Goal: Information Seeking & Learning: Learn about a topic

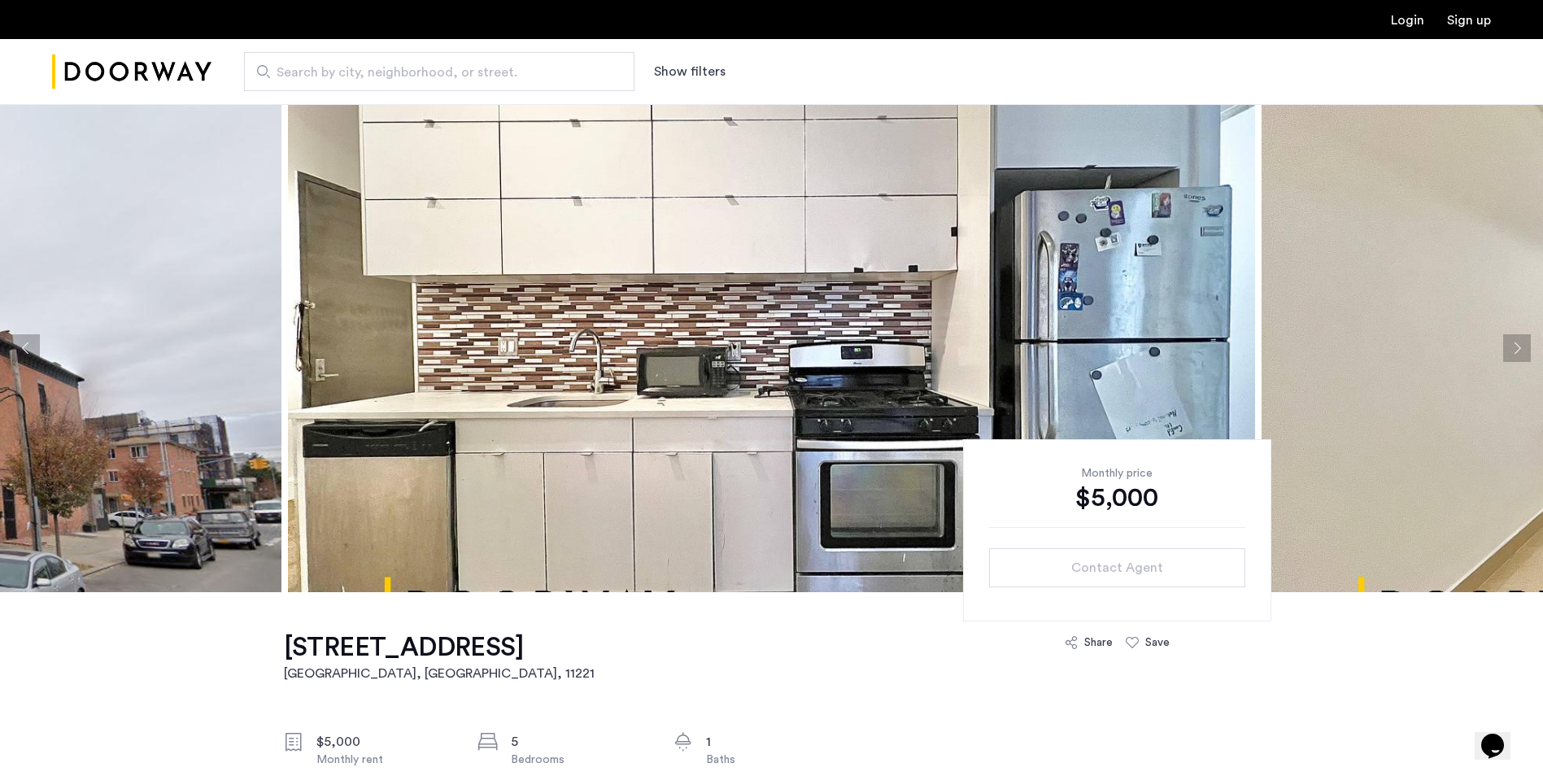
click at [1513, 348] on button "Next apartment" at bounding box center [1518, 348] width 28 height 28
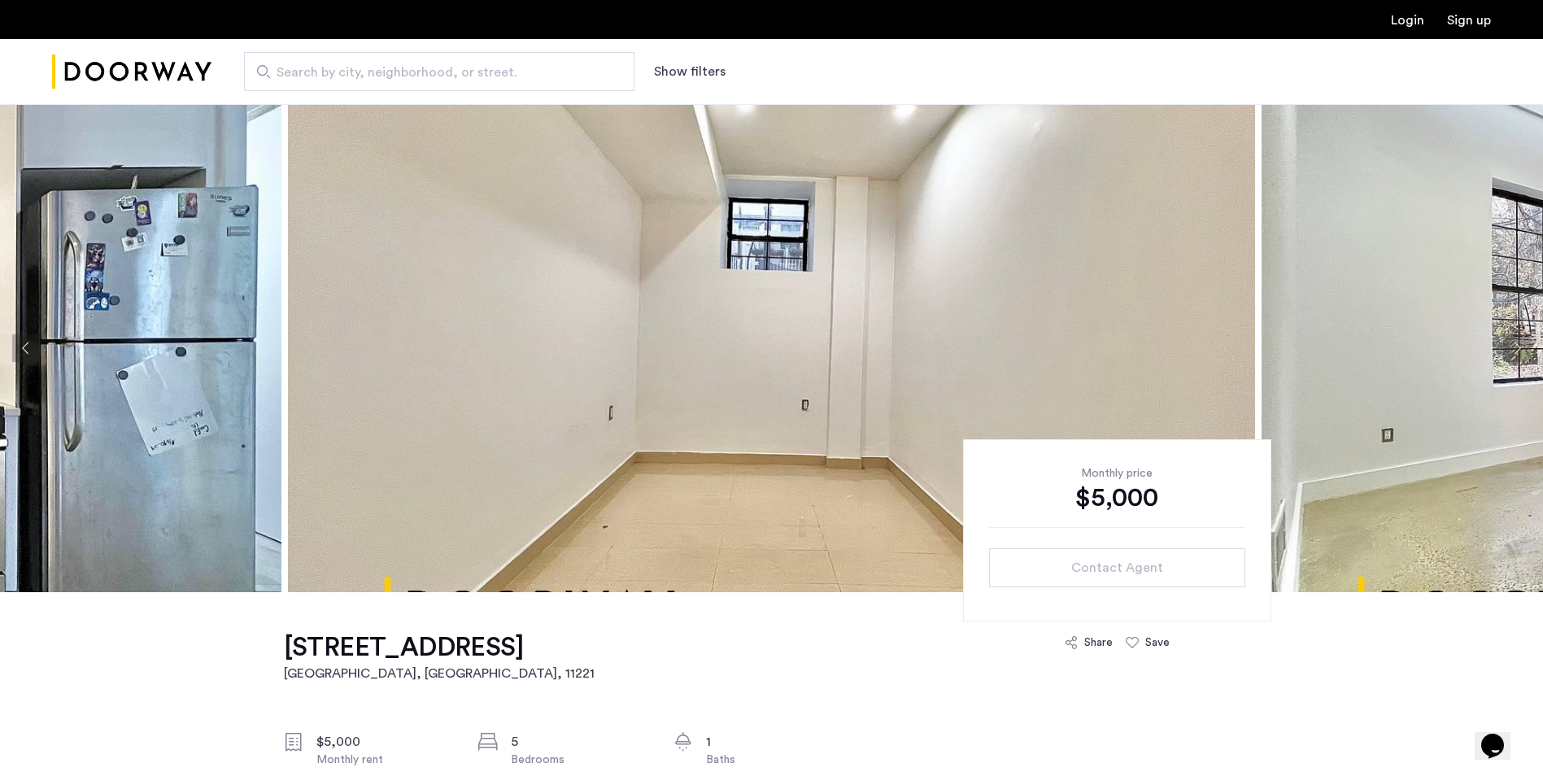
click at [1513, 348] on button "Next apartment" at bounding box center [1518, 348] width 28 height 28
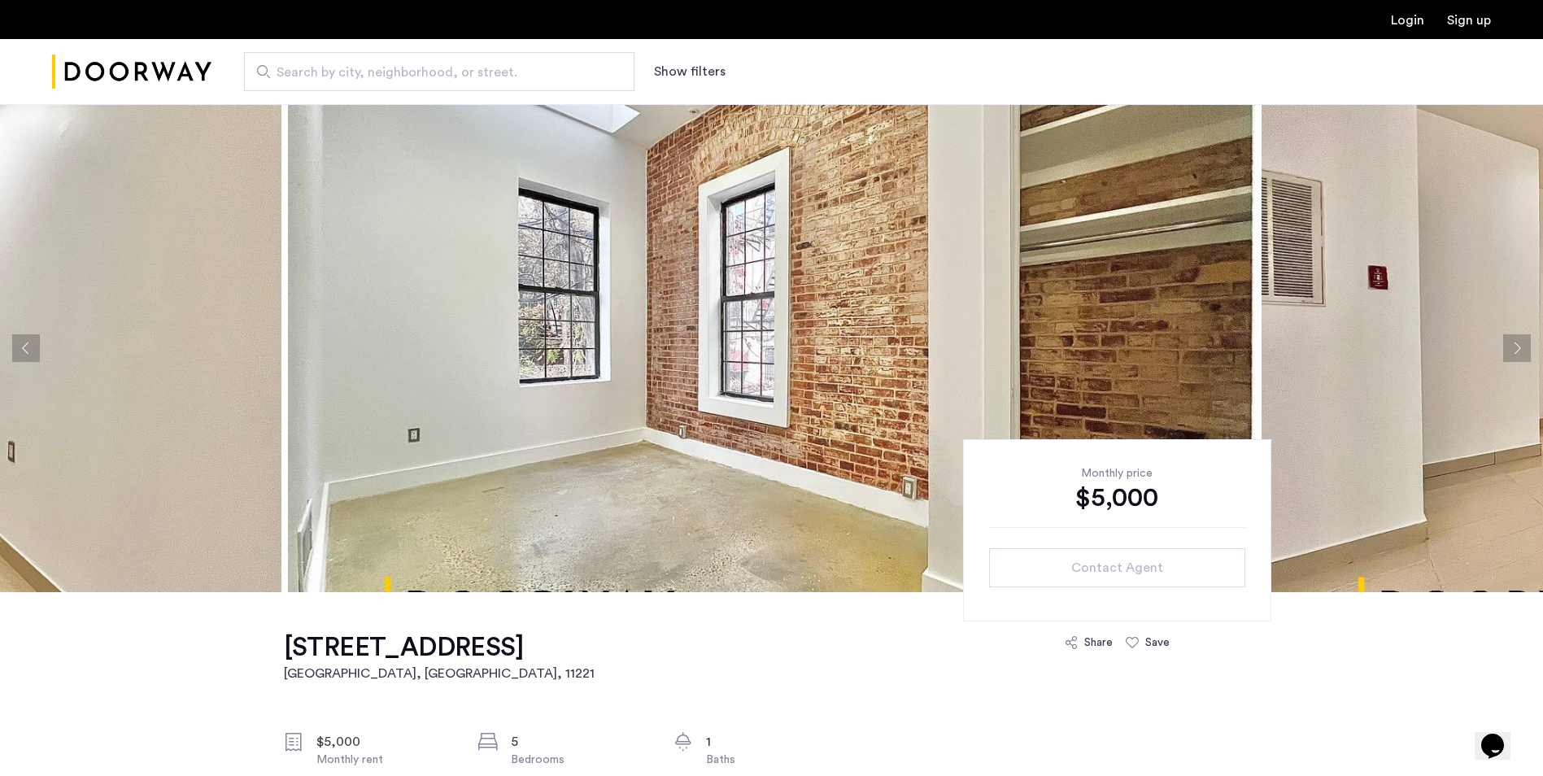
click at [1513, 348] on button "Next apartment" at bounding box center [1518, 348] width 28 height 28
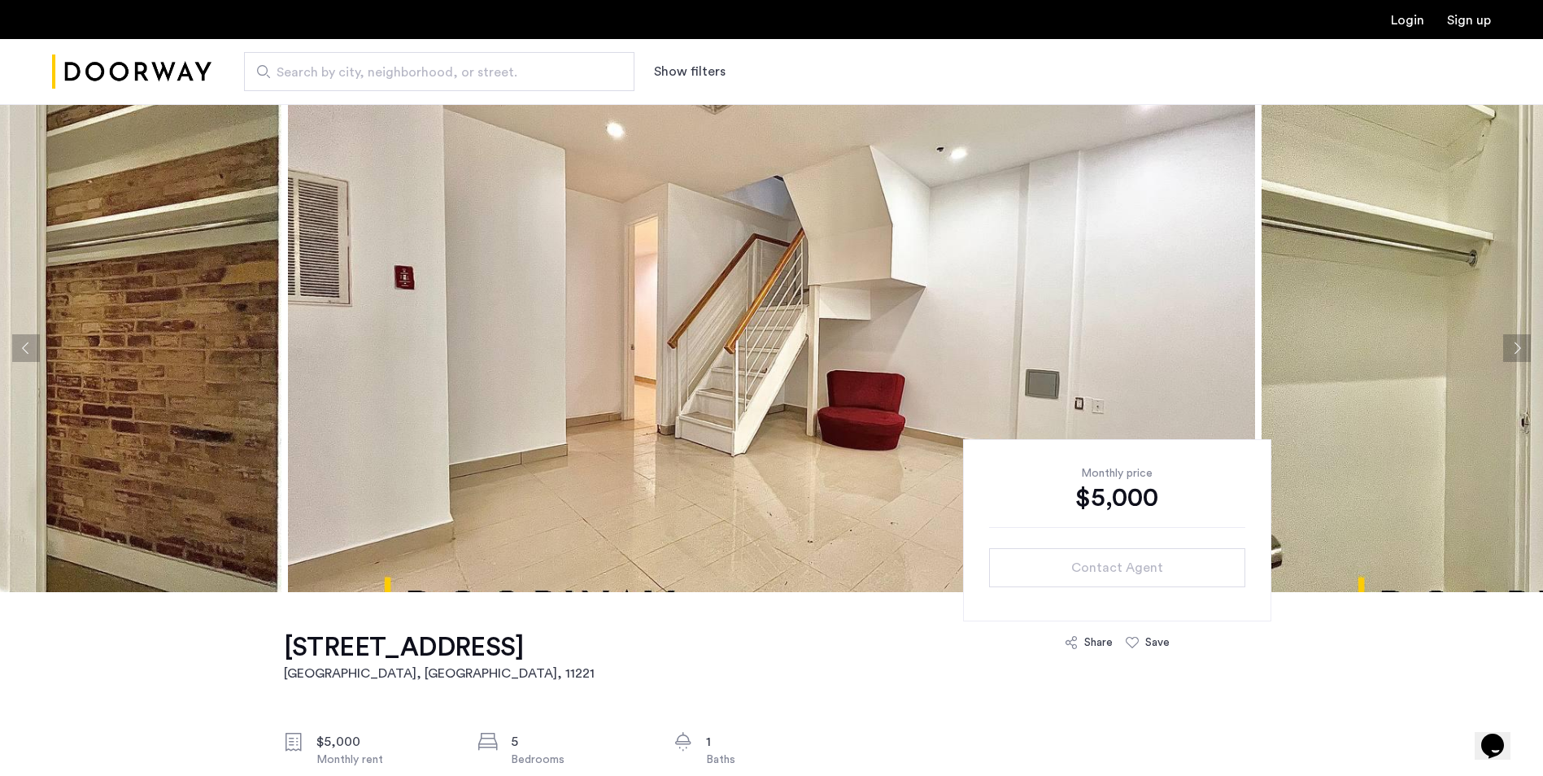
click at [1513, 348] on button "Next apartment" at bounding box center [1518, 348] width 28 height 28
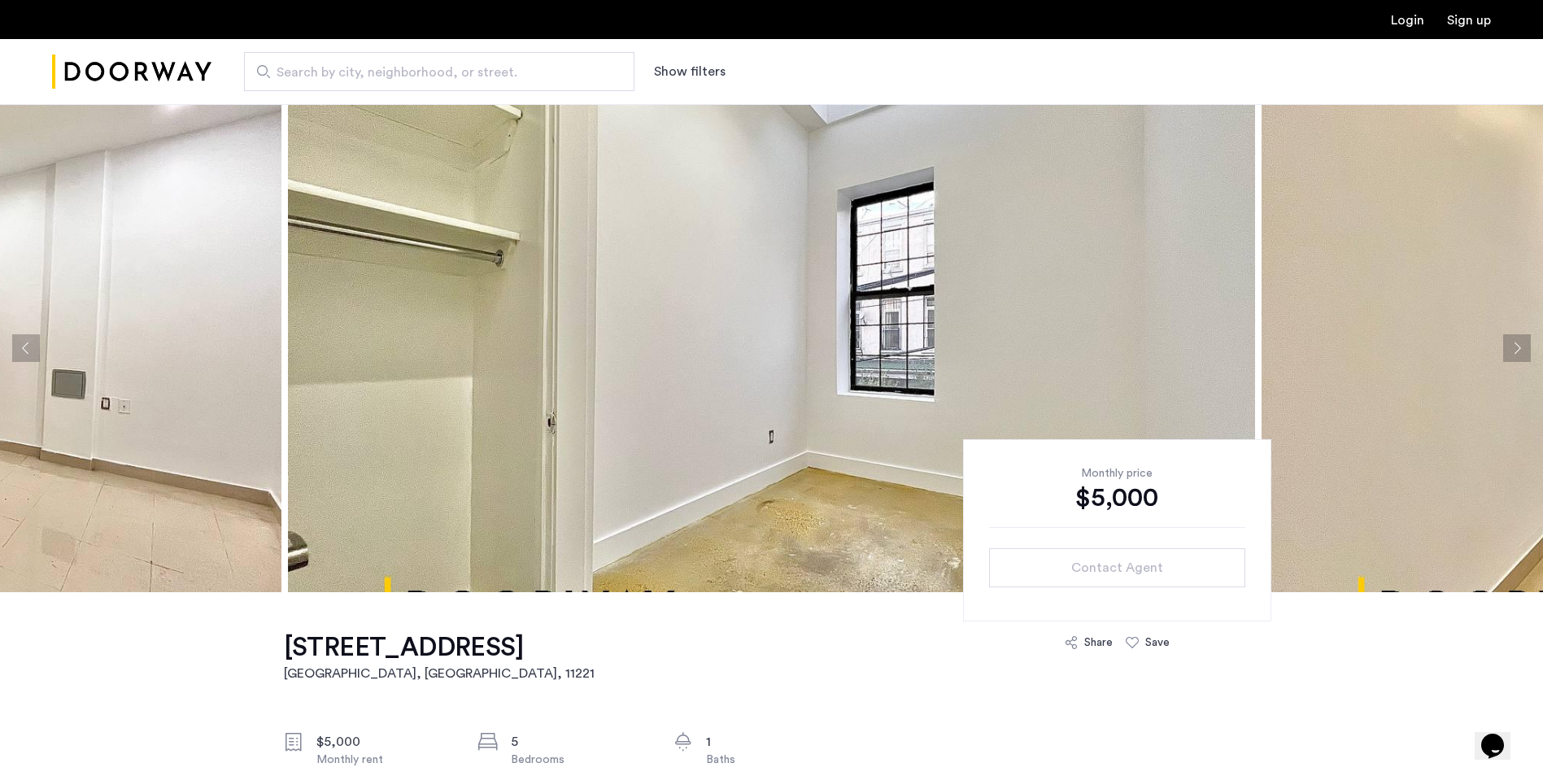
click at [1513, 348] on button "Next apartment" at bounding box center [1518, 348] width 28 height 28
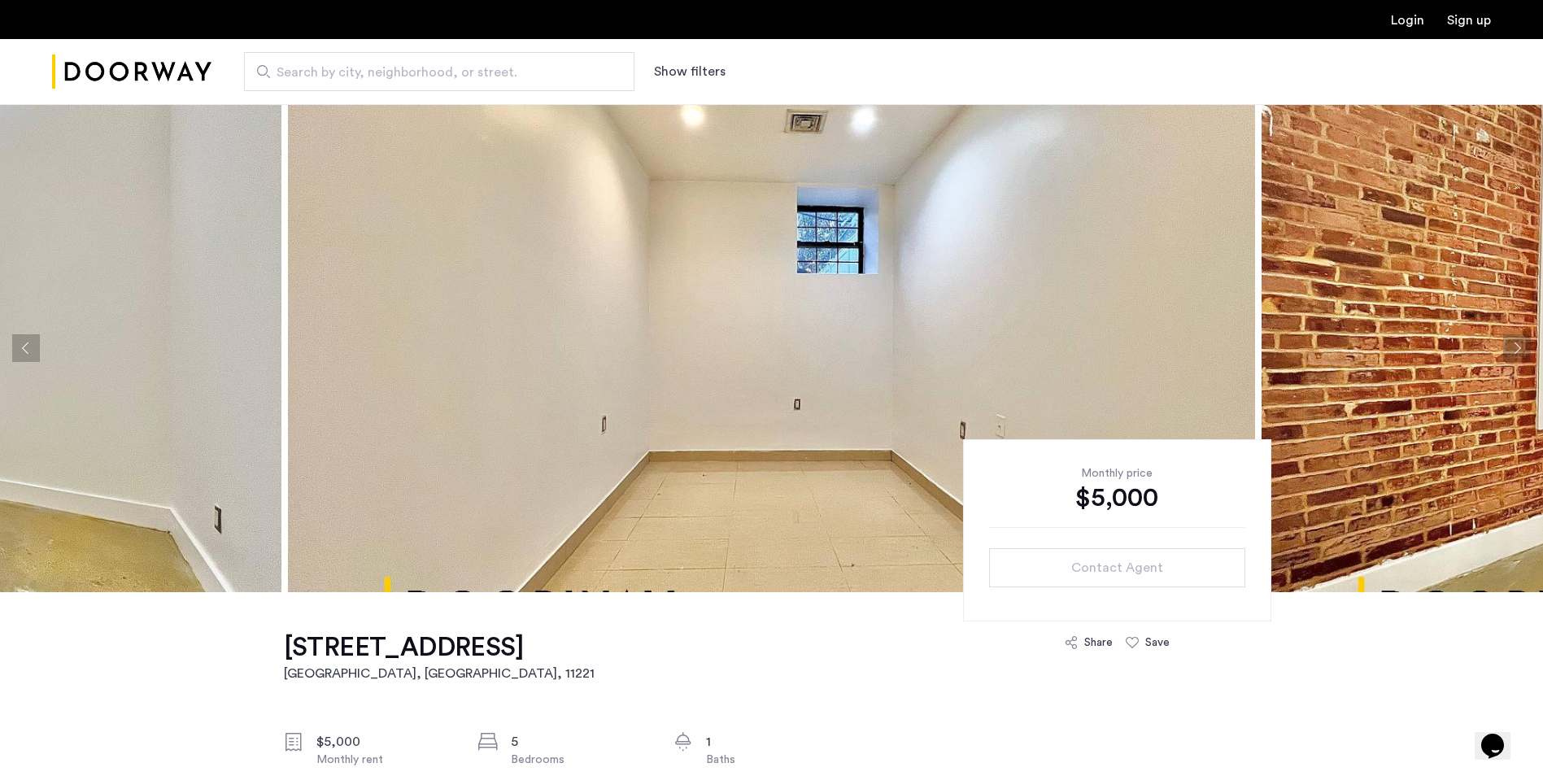
click at [1513, 348] on button "Next apartment" at bounding box center [1518, 348] width 28 height 28
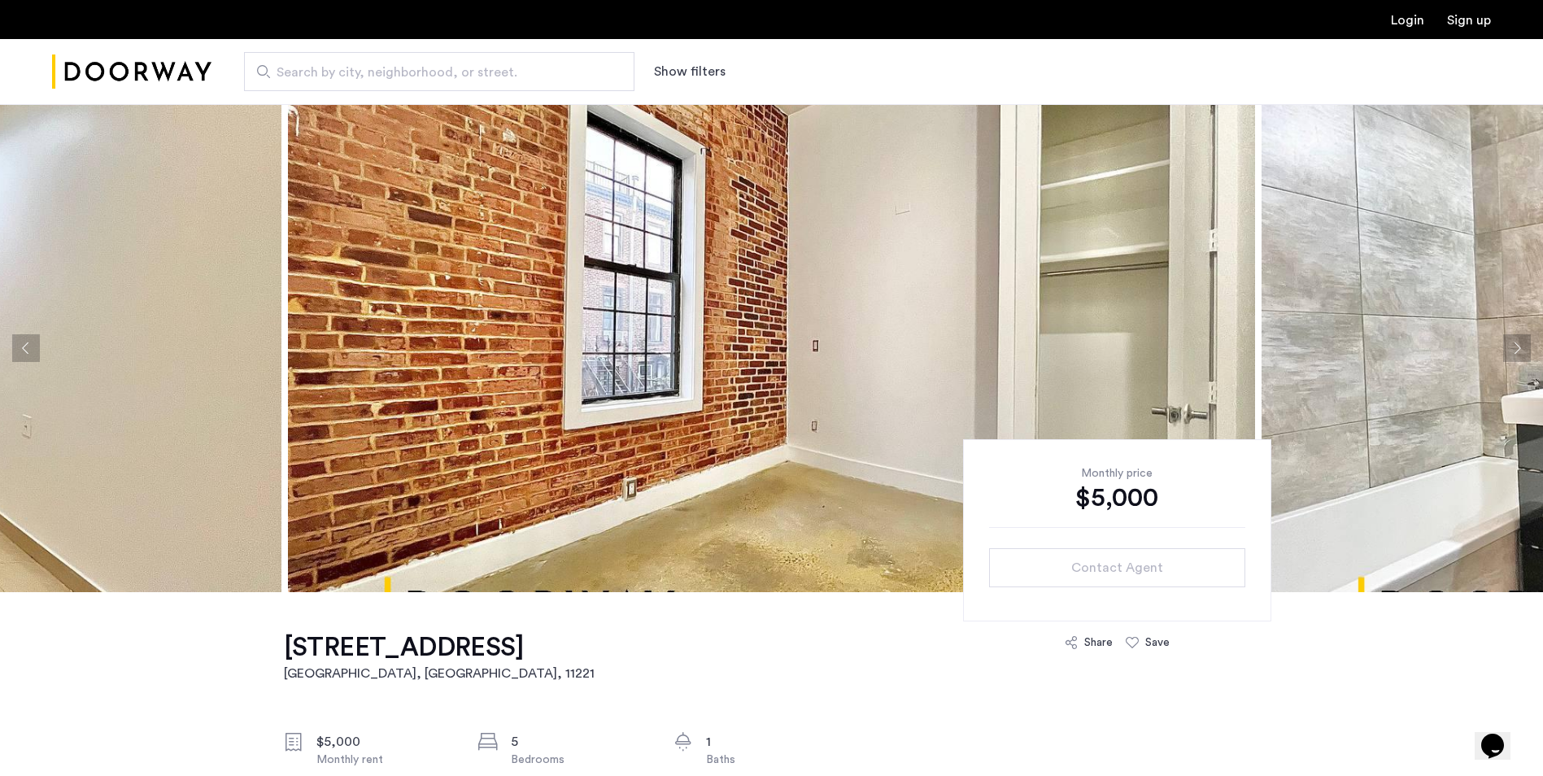
click at [1513, 348] on button "Next apartment" at bounding box center [1518, 348] width 28 height 28
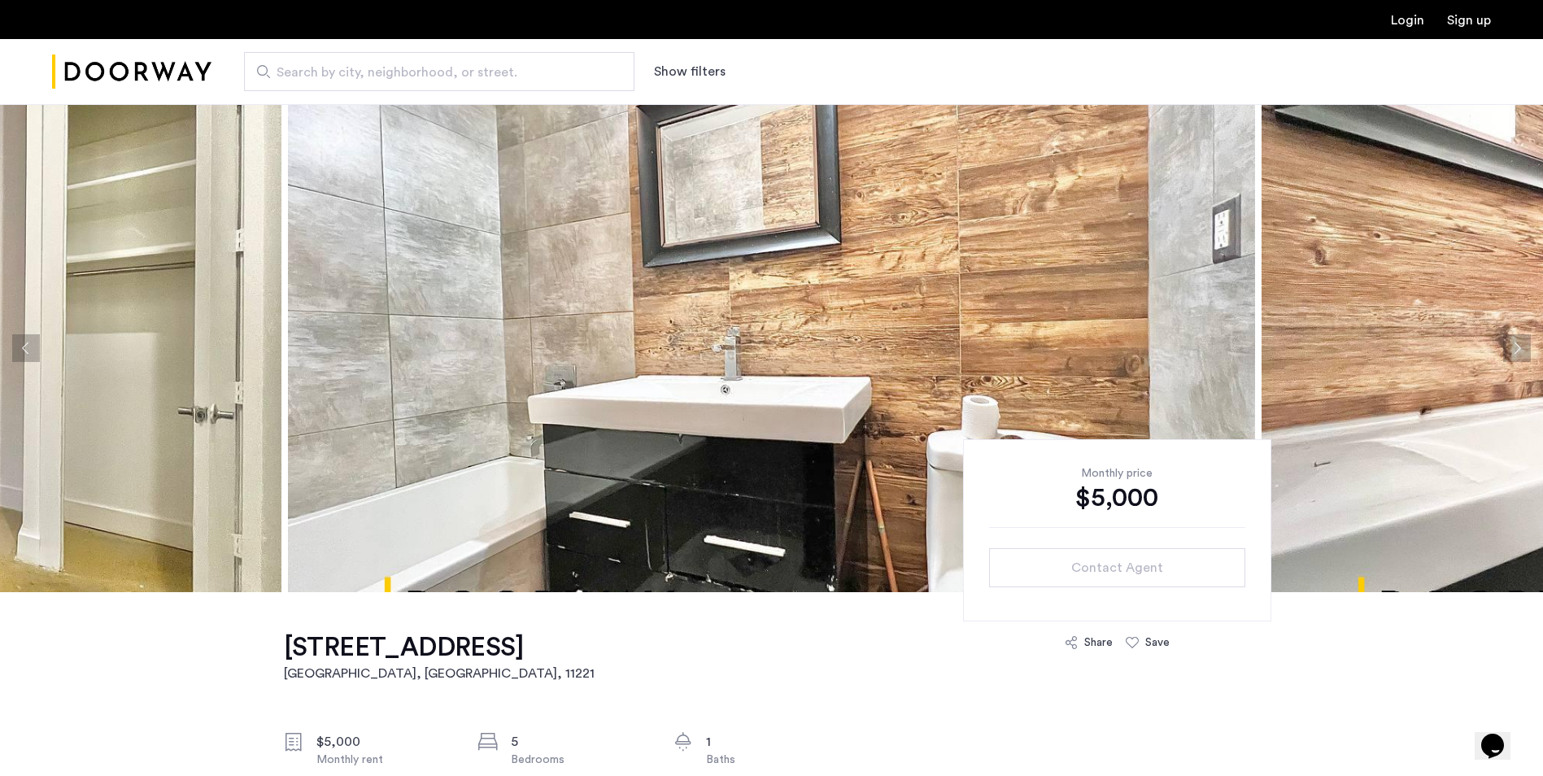
click at [1513, 348] on button "Next apartment" at bounding box center [1518, 348] width 28 height 28
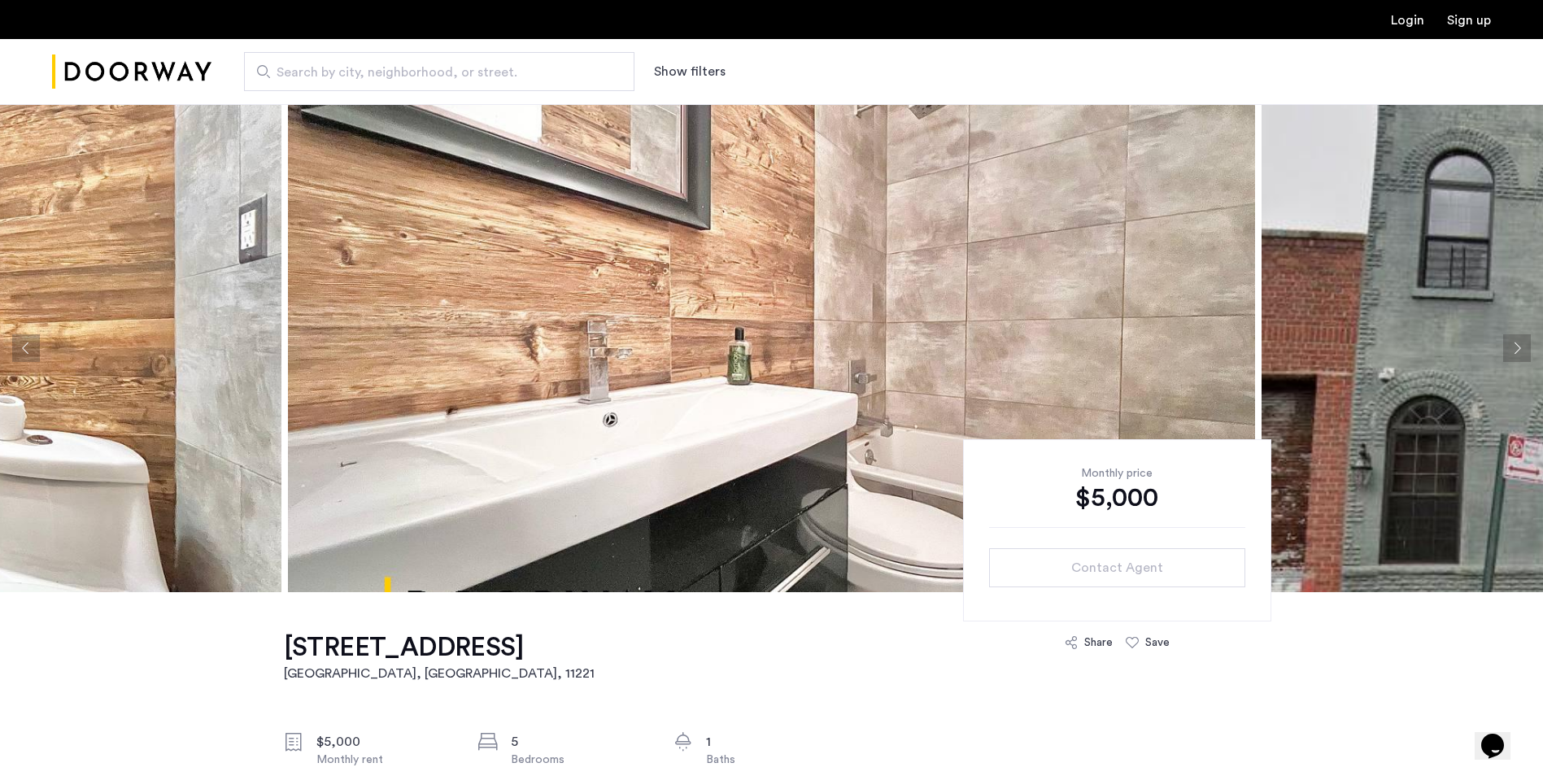
click at [1513, 348] on button "Next apartment" at bounding box center [1518, 348] width 28 height 28
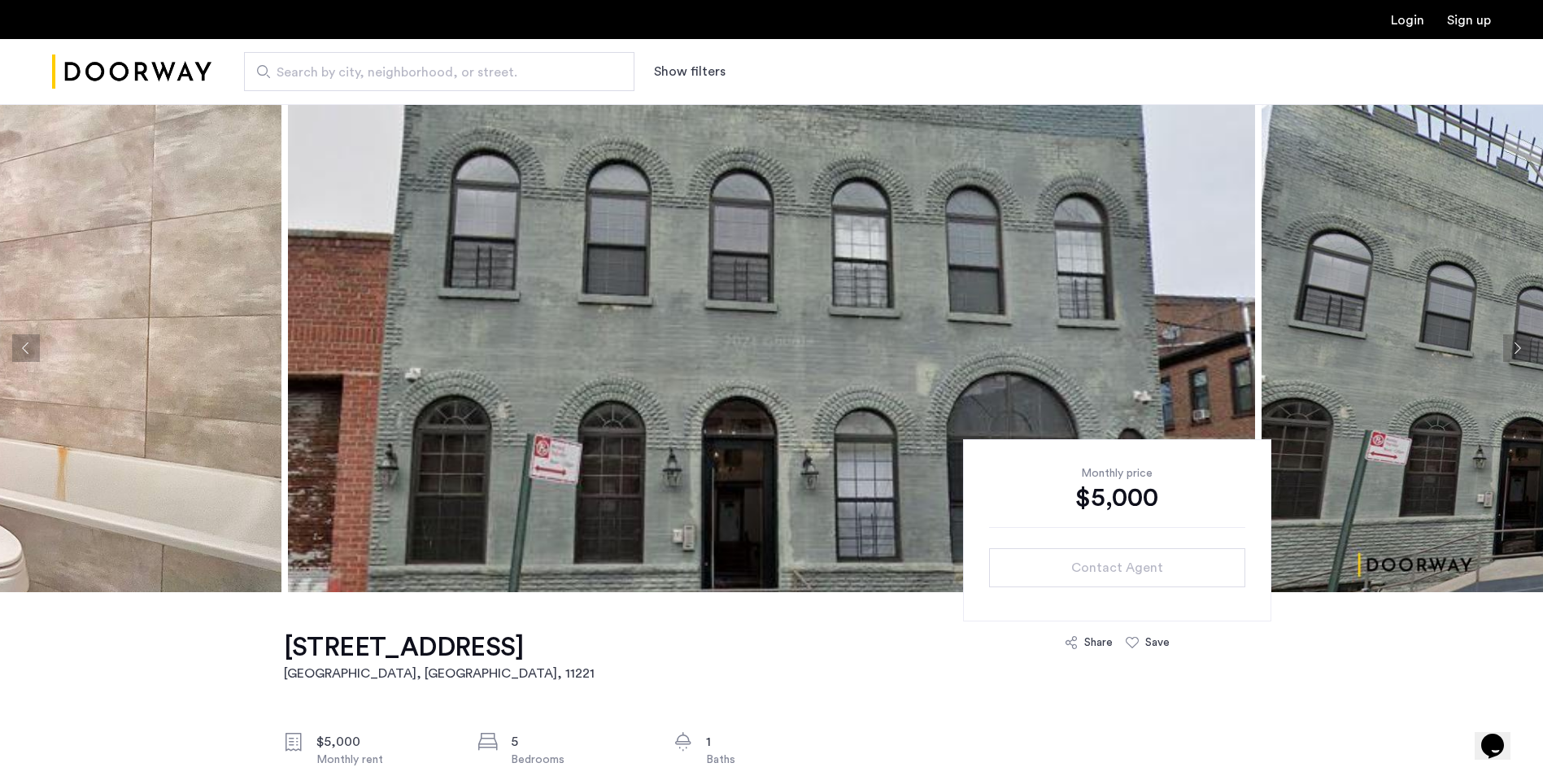
click at [1513, 348] on button "Next apartment" at bounding box center [1518, 348] width 28 height 28
